Goal: Check status: Check status

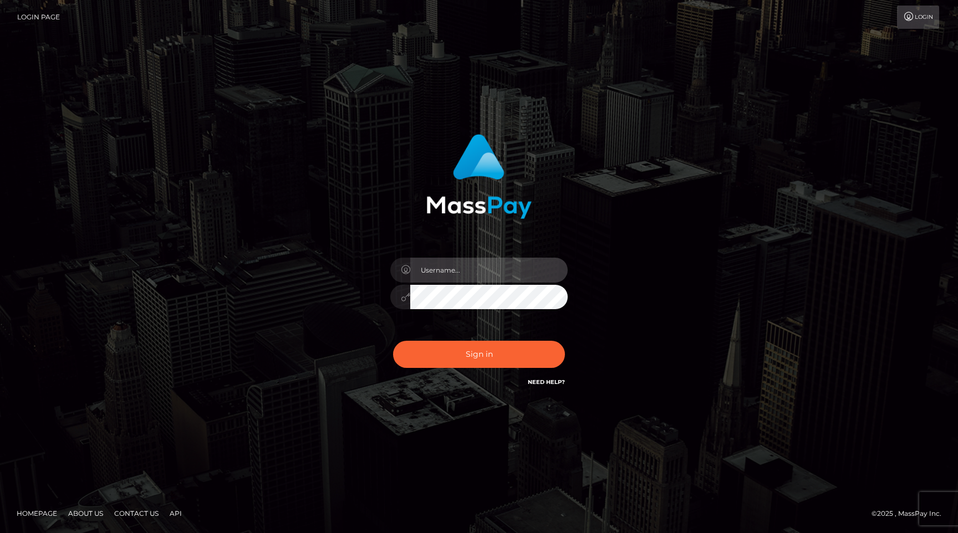
type input "egblue"
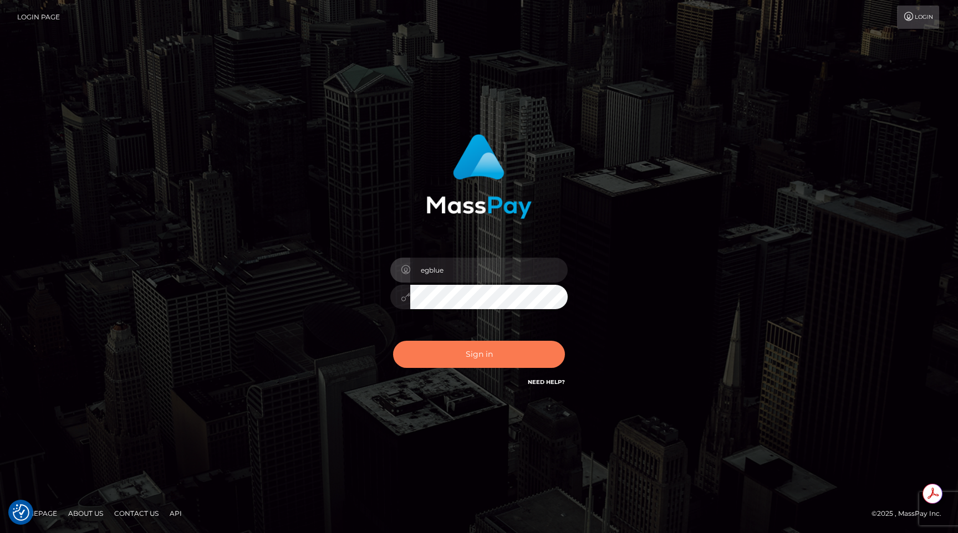
click at [517, 353] on button "Sign in" at bounding box center [479, 354] width 172 height 27
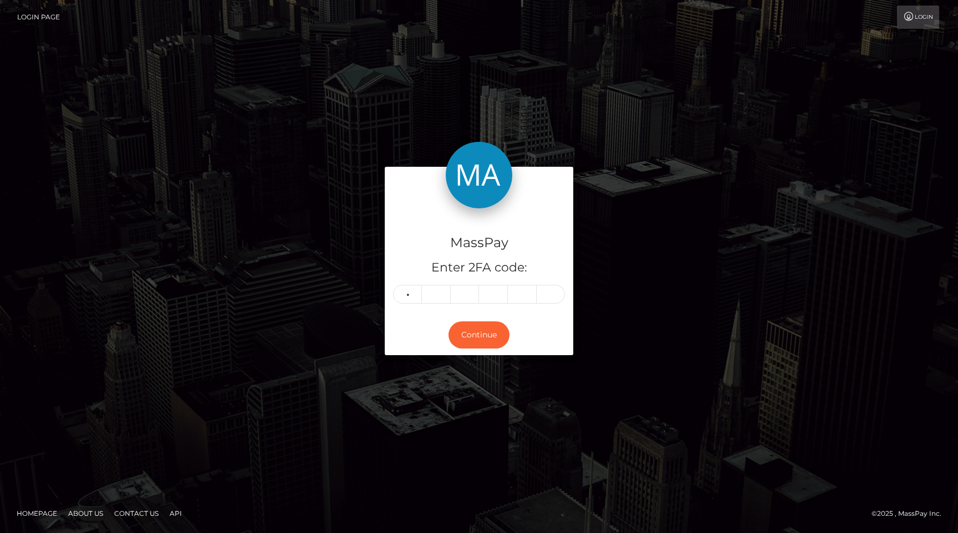
type input "2"
type input "5"
type input "7"
type input "3"
type input "1"
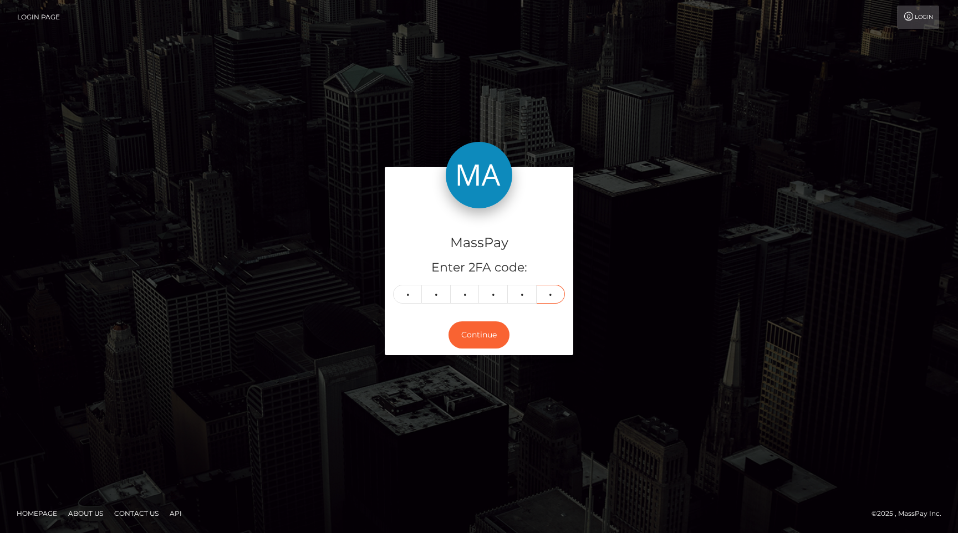
type input "7"
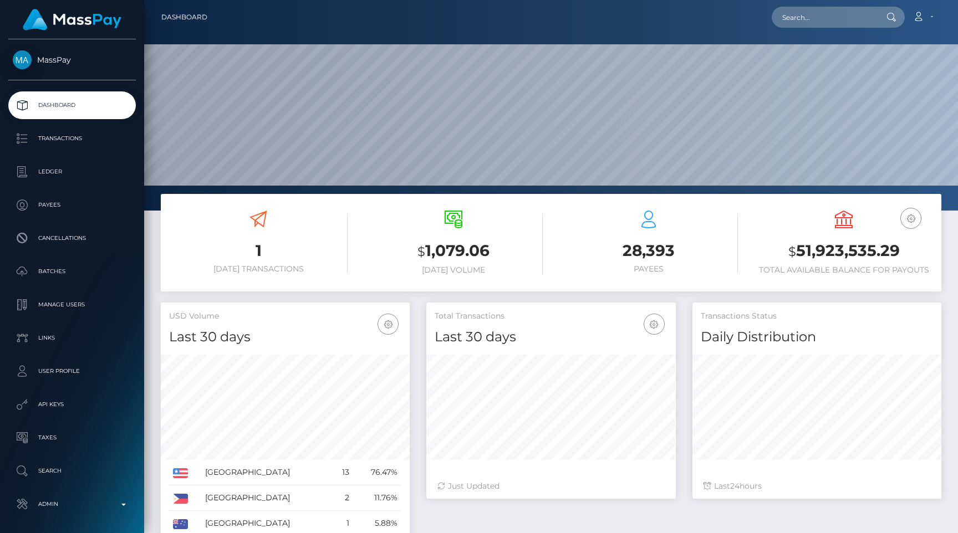
scroll to position [196, 249]
click at [28, 144] on p "Transactions" at bounding box center [72, 138] width 119 height 17
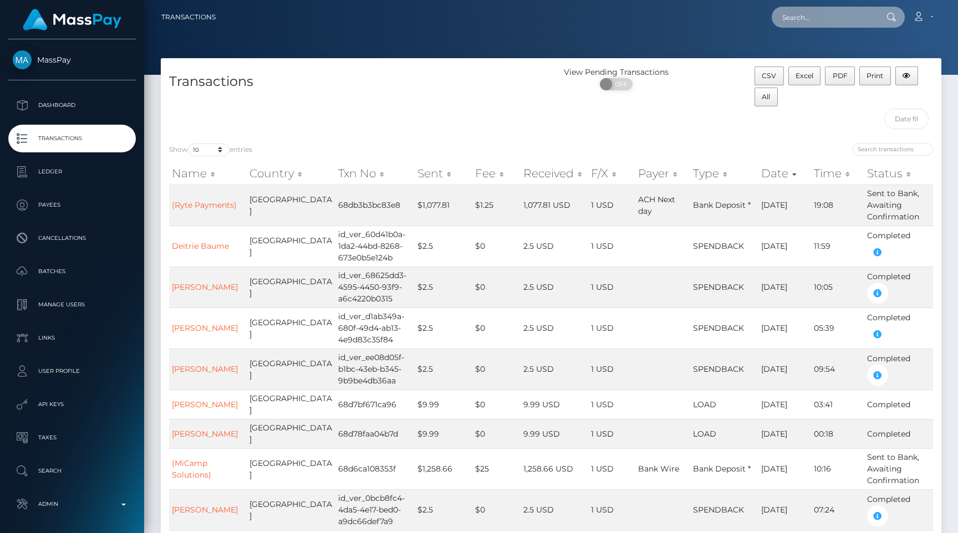
click at [830, 25] on input "text" at bounding box center [824, 17] width 104 height 21
paste input "c0a4dc96-84f3-11f0-8023-0266f44cc279"
type input "c0a4dc96-84f3-11f0-8023-0266f44cc279"
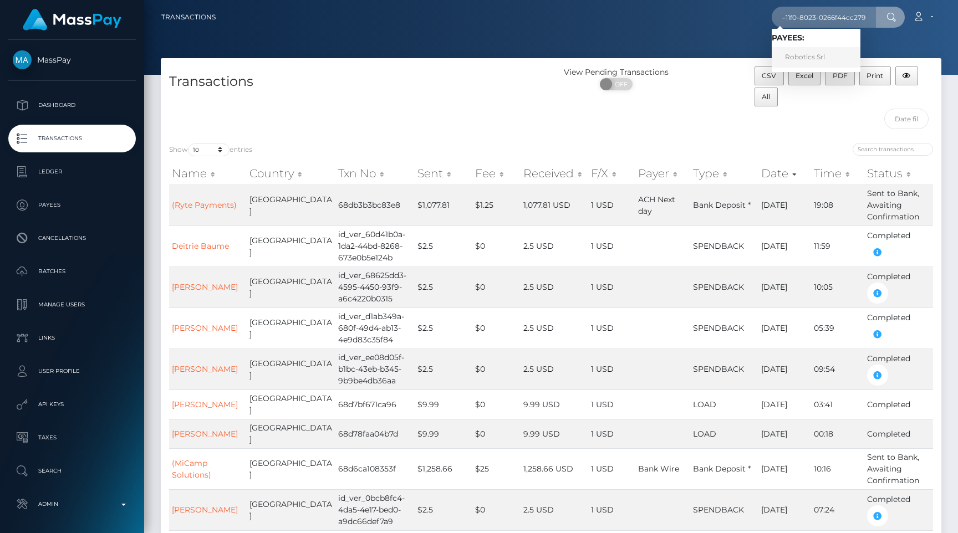
click at [831, 57] on link "Robotics Srl" at bounding box center [816, 57] width 89 height 21
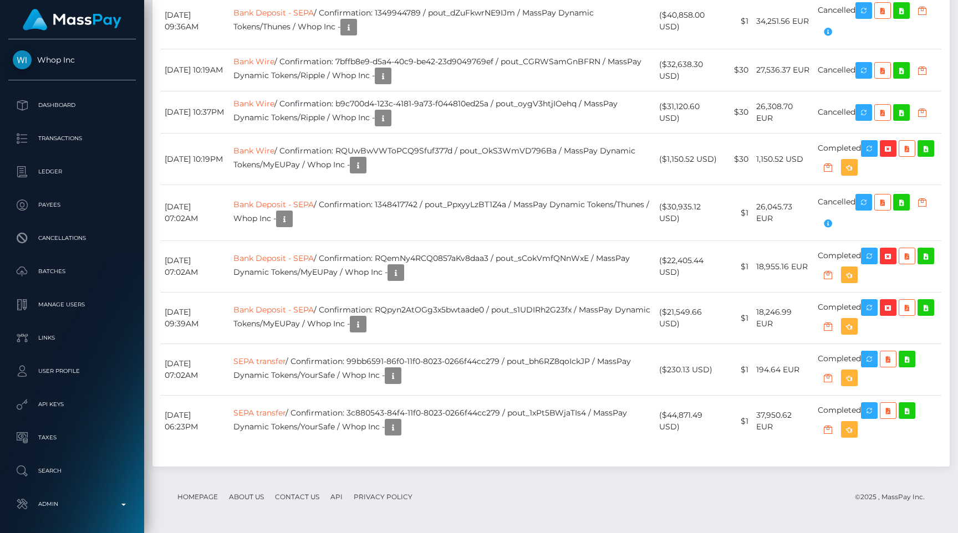
scroll to position [2841, 0]
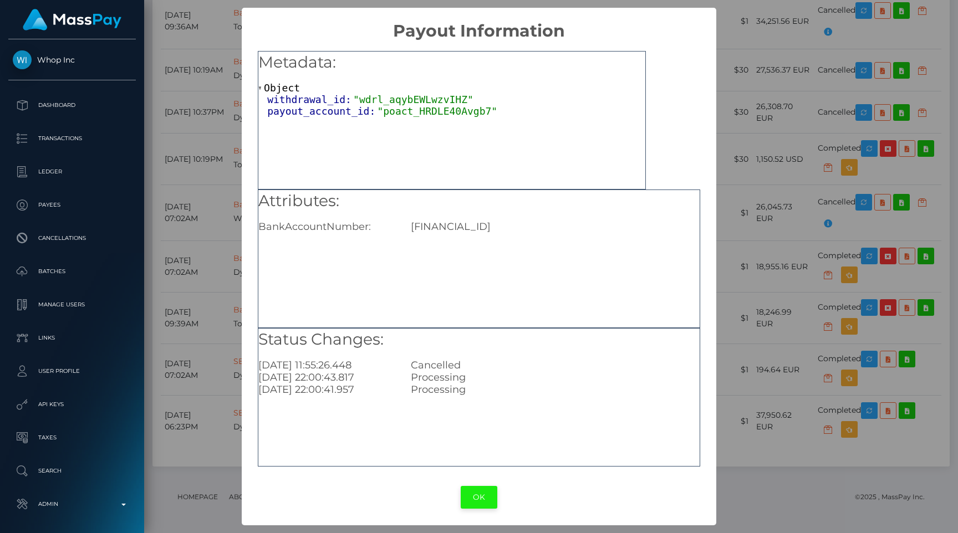
click at [485, 496] on button "OK" at bounding box center [479, 497] width 37 height 23
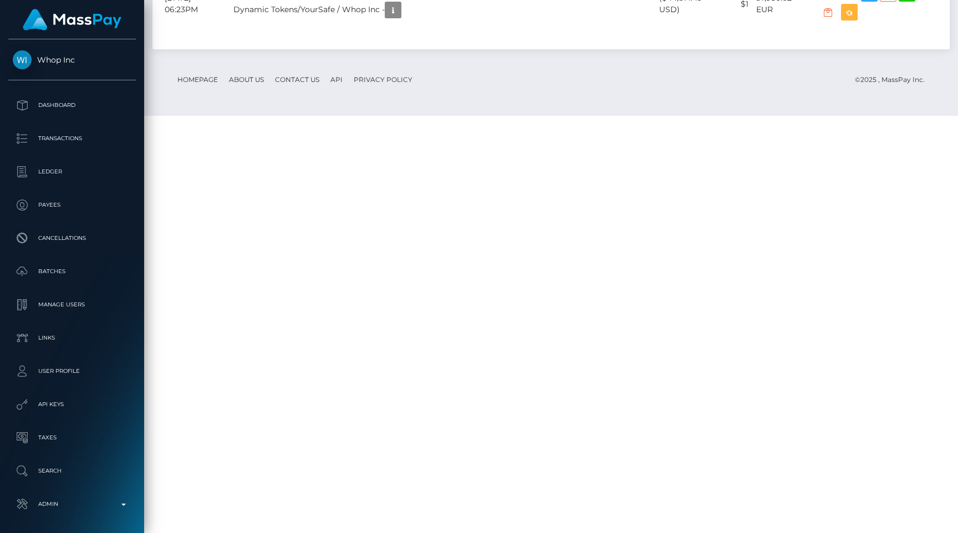
scroll to position [2383, 0]
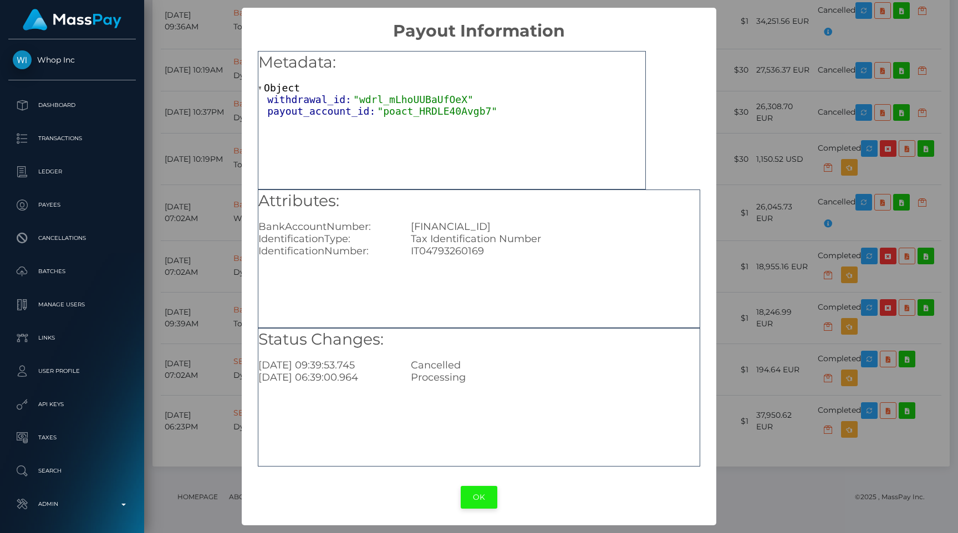
click at [482, 496] on button "OK" at bounding box center [479, 497] width 37 height 23
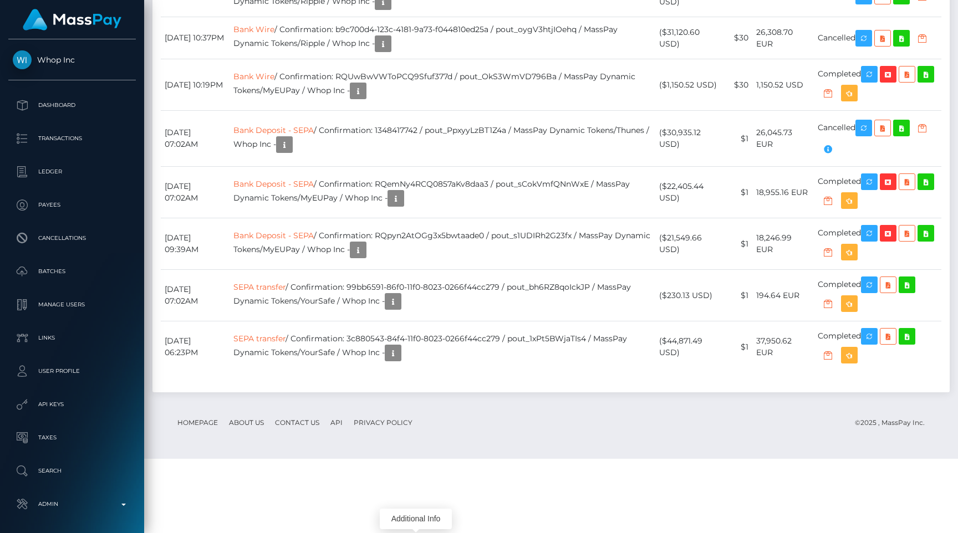
click at [368, 152] on div "Date/Time Description Amount Fee Received Status Bank Wire Bank Deposit - SEPA" at bounding box center [550, 6] width 797 height 774
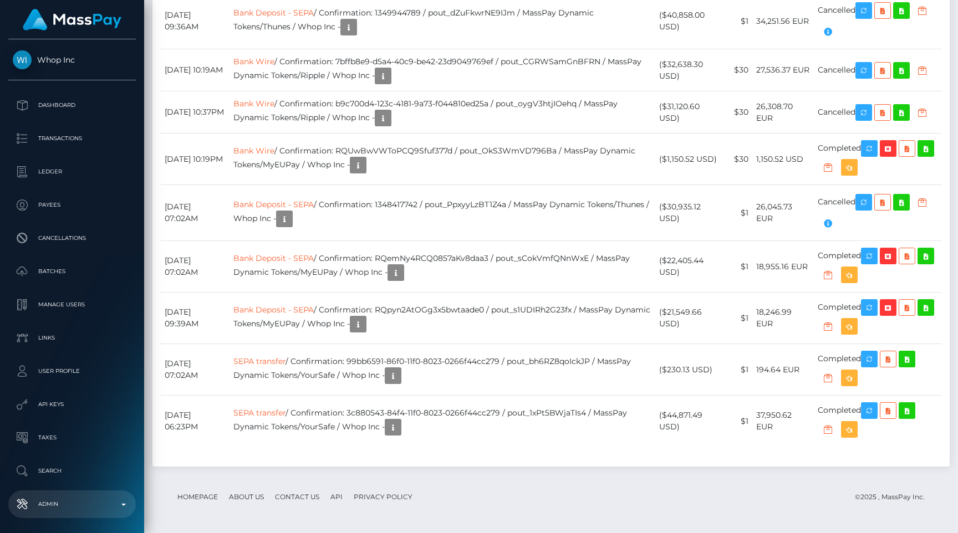
click at [59, 509] on p "Admin" at bounding box center [72, 504] width 119 height 17
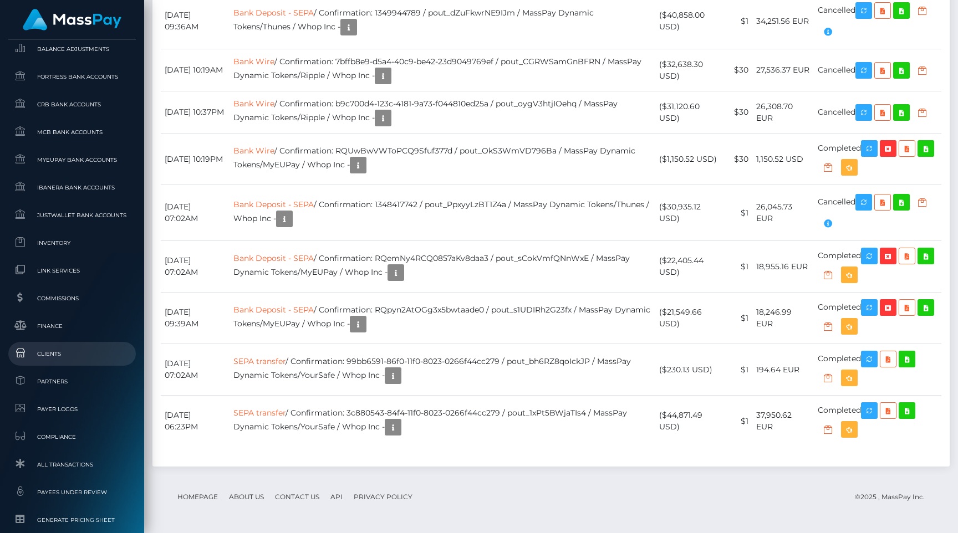
scroll to position [662, 0]
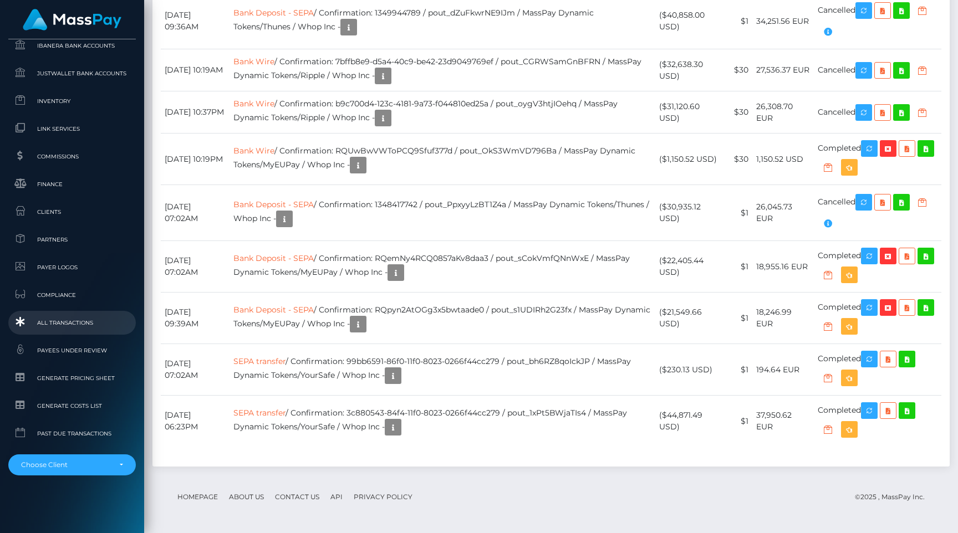
click at [67, 320] on span "All Transactions" at bounding box center [72, 323] width 119 height 13
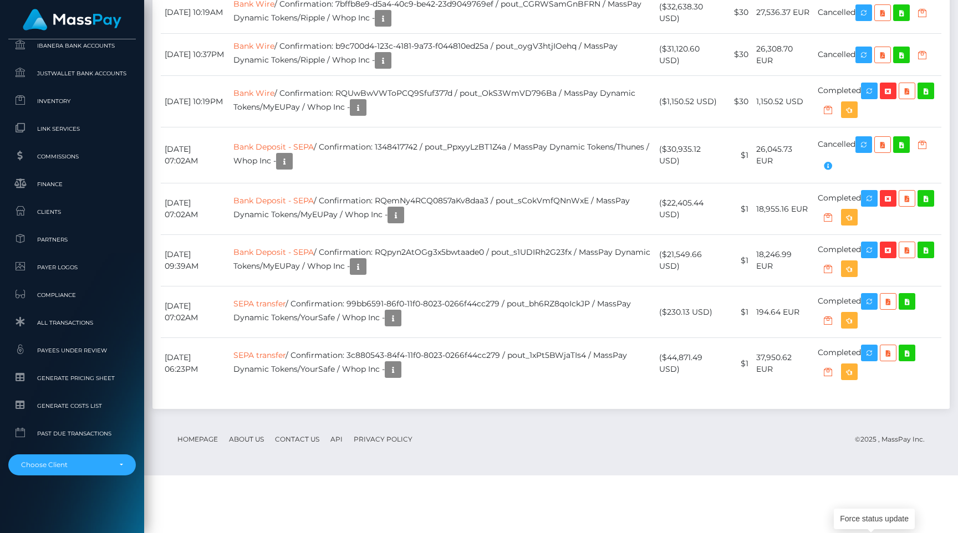
scroll to position [2408, 0]
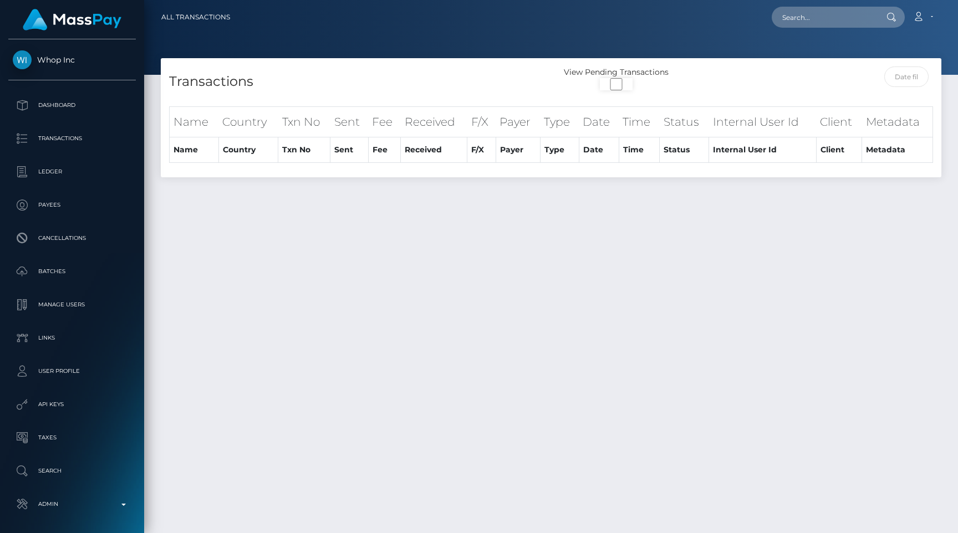
select select
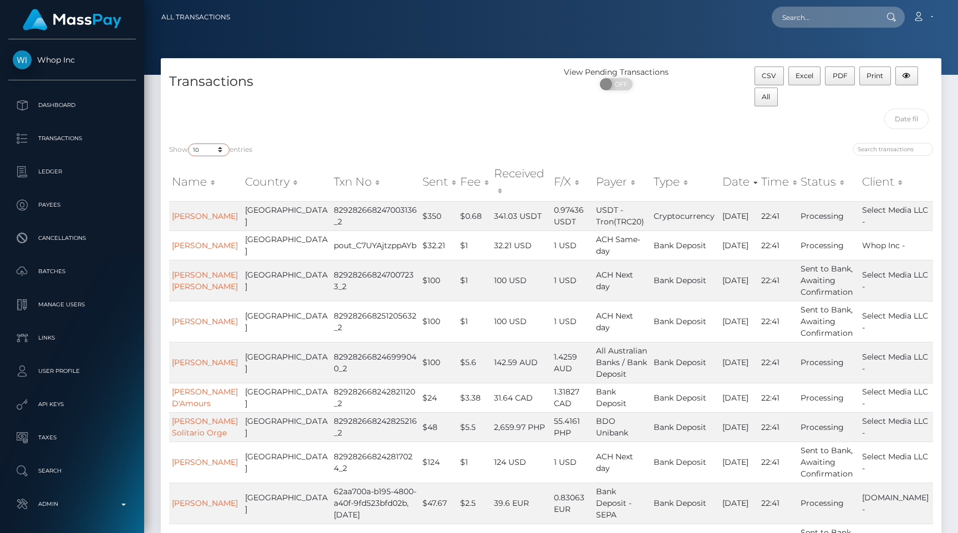
click at [213, 151] on select "10 25 50 100 250 500 1,000 3,500 All" at bounding box center [209, 150] width 42 height 13
select select "250"
click at [189, 144] on select "10 25 50 100 250 500 1,000 3,500 All" at bounding box center [209, 150] width 42 height 13
click at [358, 101] on div "Transactions" at bounding box center [356, 101] width 390 height 68
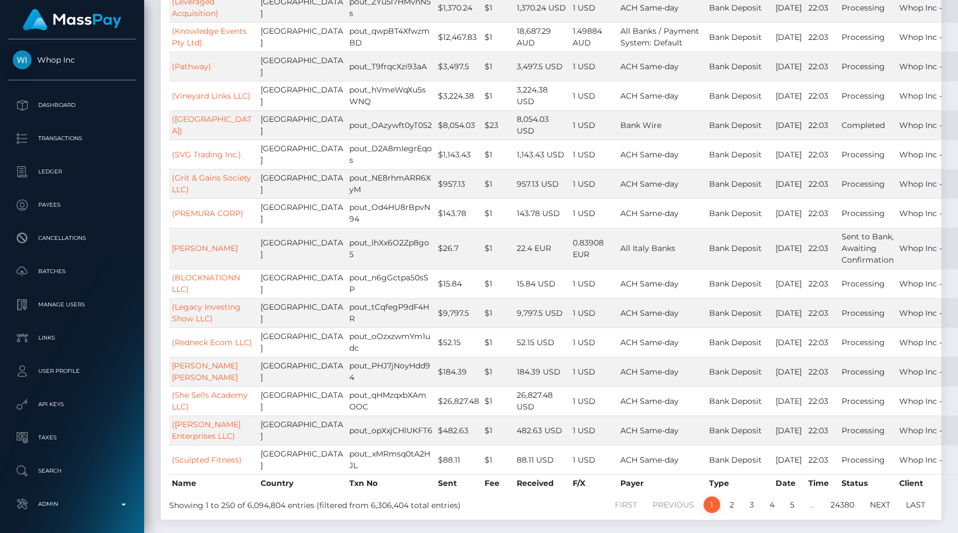
scroll to position [8865, 0]
